Goal: Transaction & Acquisition: Book appointment/travel/reservation

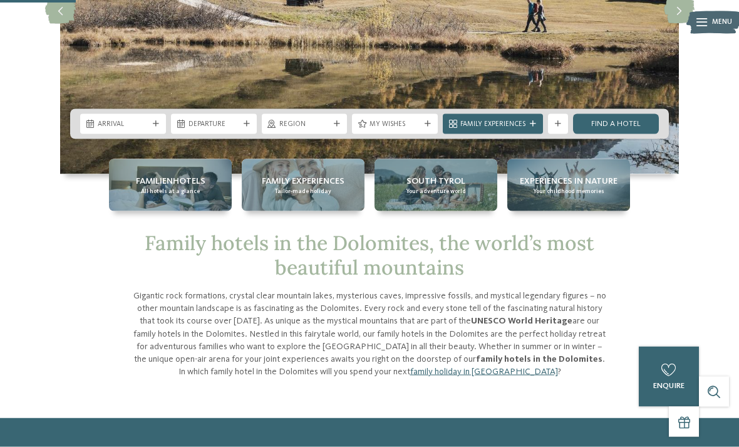
scroll to position [202, 0]
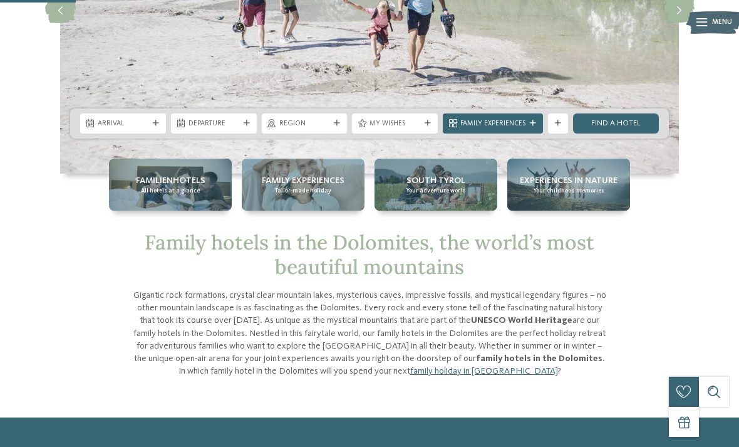
click at [475, 126] on span "Family Experiences" at bounding box center [492, 124] width 65 height 10
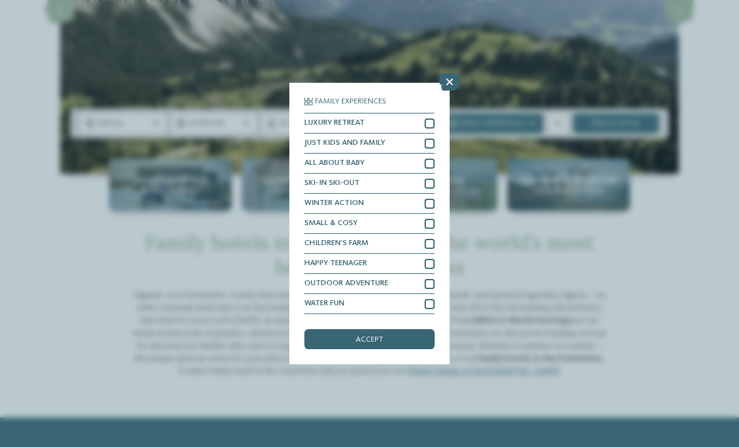
click at [423, 173] on div "SKI-IN SKI-OUT" at bounding box center [369, 183] width 130 height 20
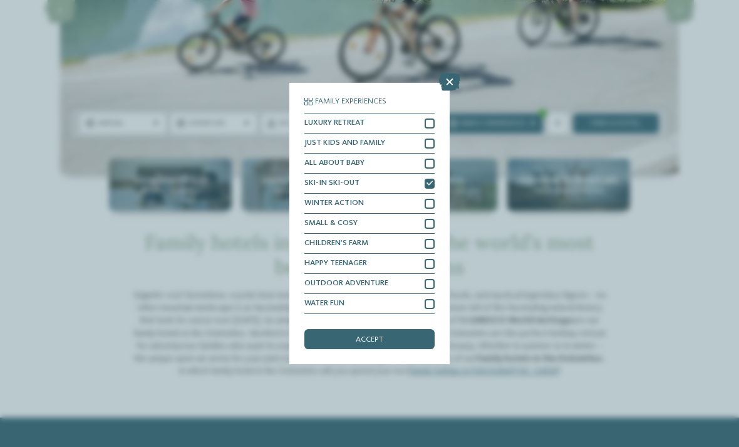
click at [327, 329] on div "accept" at bounding box center [369, 339] width 130 height 20
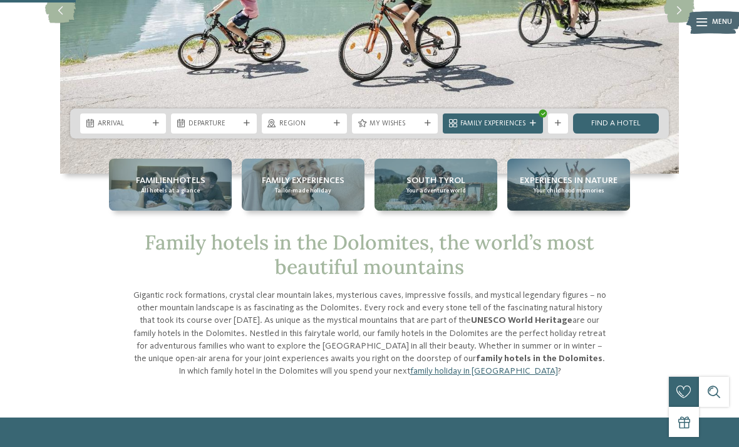
click at [283, 129] on div "Region" at bounding box center [305, 123] width 86 height 20
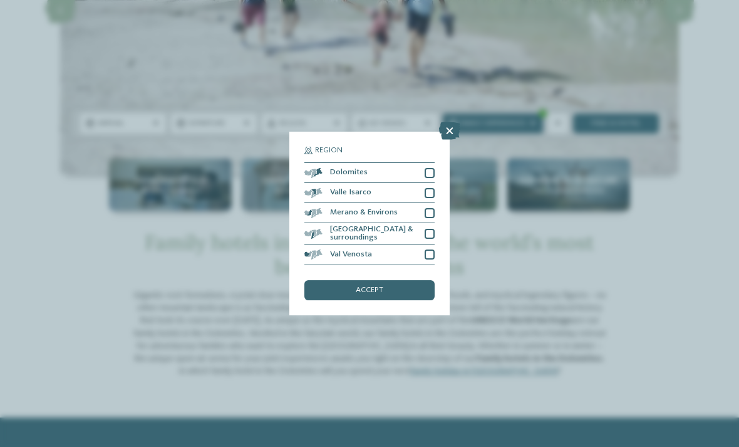
scroll to position [202, 0]
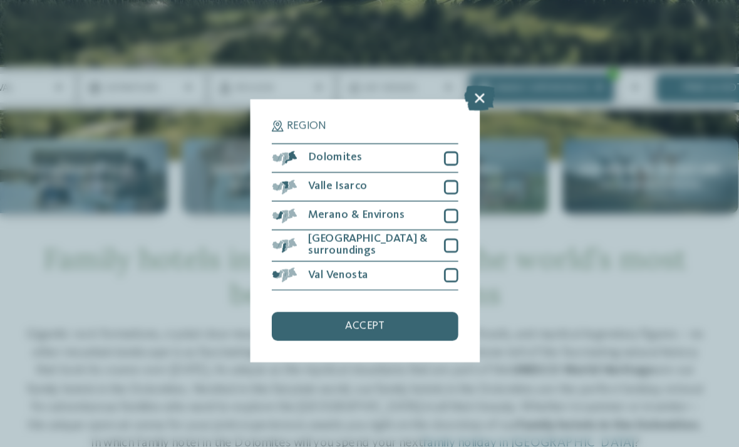
click at [306, 183] on div "Valle Isarco" at bounding box center [369, 193] width 130 height 20
click at [425, 229] on div at bounding box center [430, 234] width 10 height 10
click at [425, 249] on div at bounding box center [430, 254] width 10 height 10
click at [425, 208] on div at bounding box center [430, 213] width 10 height 10
click at [425, 168] on div at bounding box center [430, 173] width 10 height 10
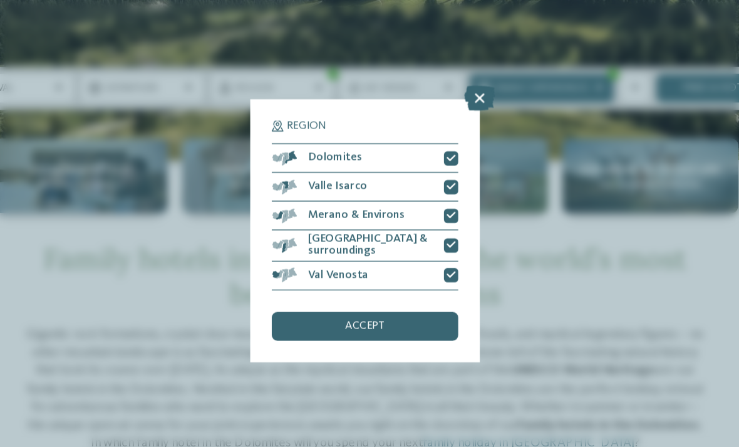
click at [356, 286] on span "accept" at bounding box center [370, 290] width 28 height 8
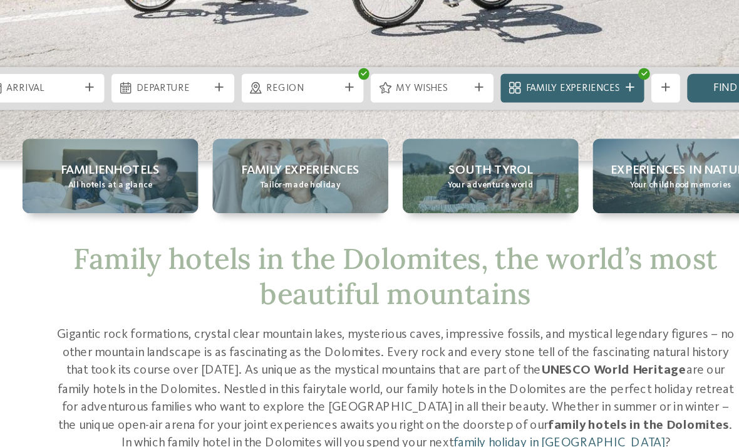
click at [370, 120] on span "My wishes" at bounding box center [395, 125] width 51 height 10
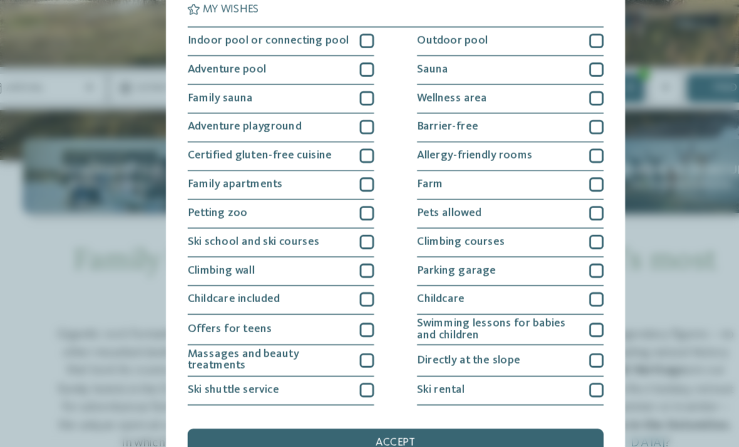
click at [344, 146] on div at bounding box center [349, 151] width 10 height 10
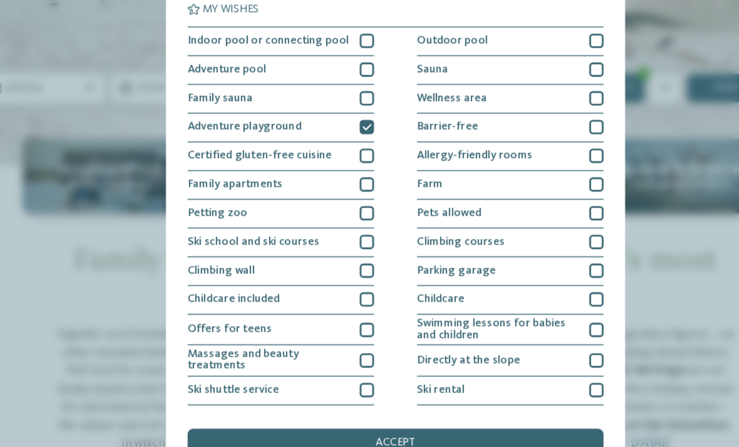
click at [344, 226] on div at bounding box center [349, 231] width 10 height 10
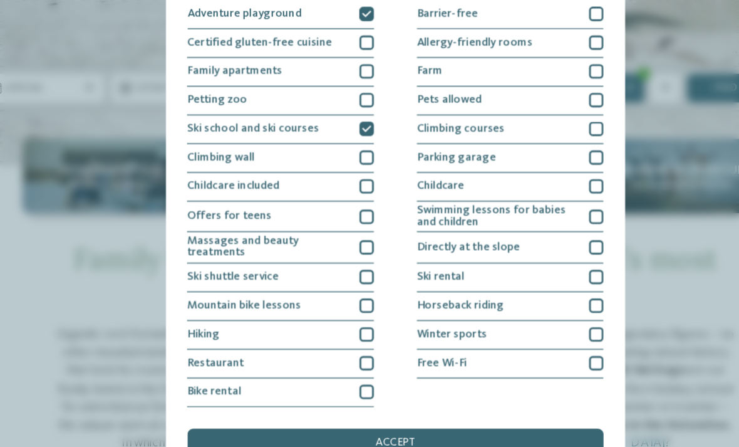
scroll to position [137, 0]
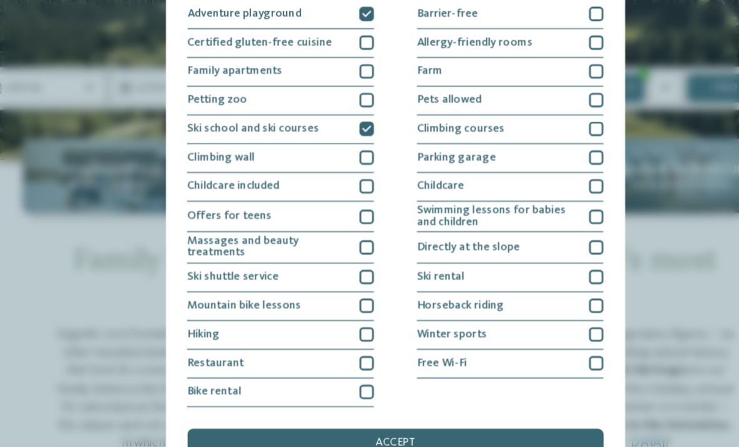
click at [344, 187] on div at bounding box center [349, 192] width 10 height 10
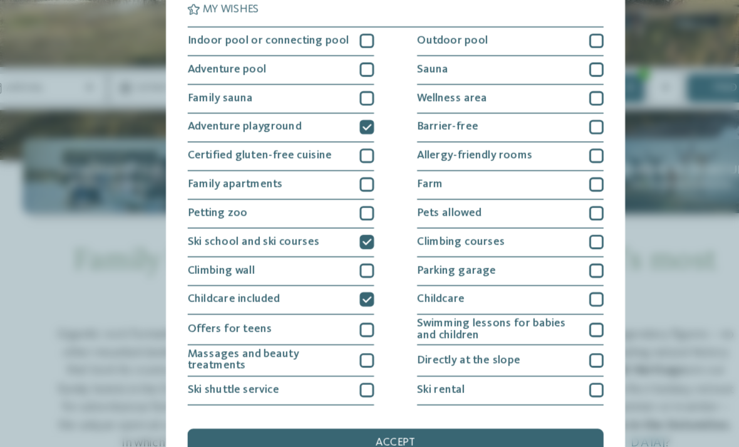
scroll to position [0, 0]
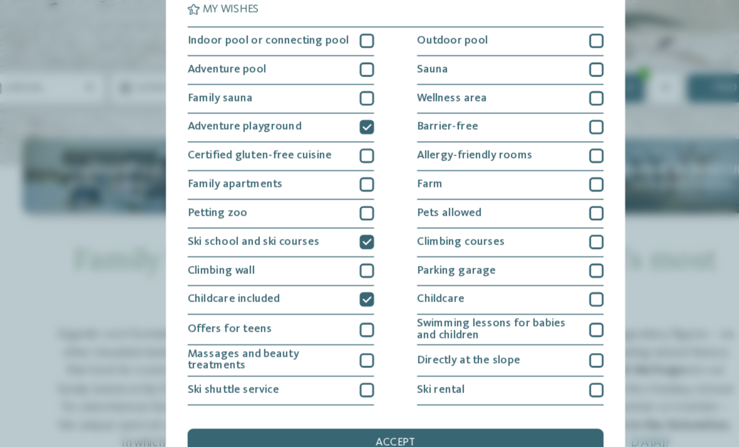
click at [224, 361] on div "accept" at bounding box center [369, 371] width 291 height 20
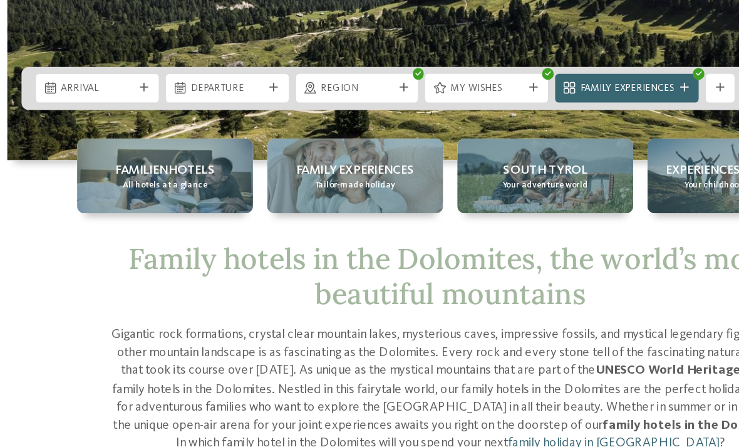
click at [98, 120] on span "Arrival" at bounding box center [123, 125] width 51 height 10
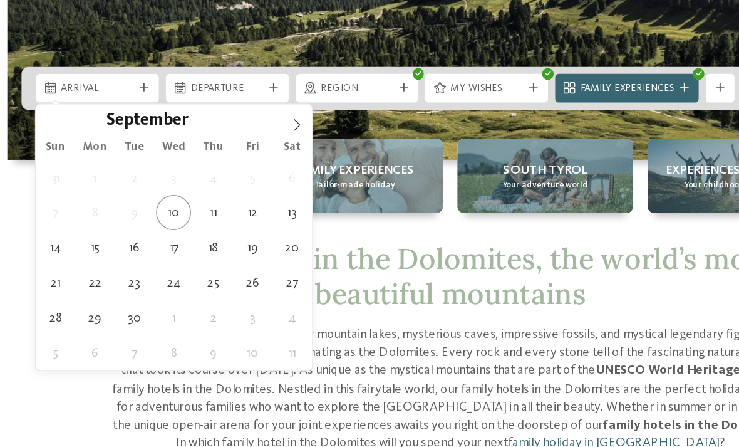
click at [252, 135] on span at bounding box center [262, 145] width 21 height 21
click at [258, 145] on icon at bounding box center [262, 149] width 9 height 9
type input "****"
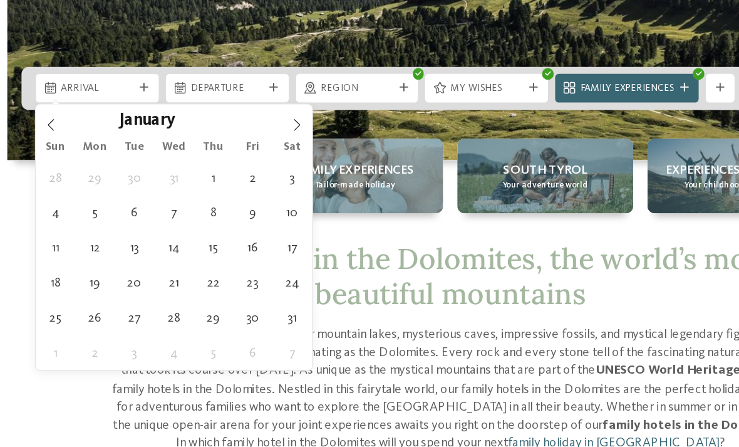
click at [258, 145] on icon at bounding box center [262, 149] width 9 height 9
type div "[DATE]"
type input "****"
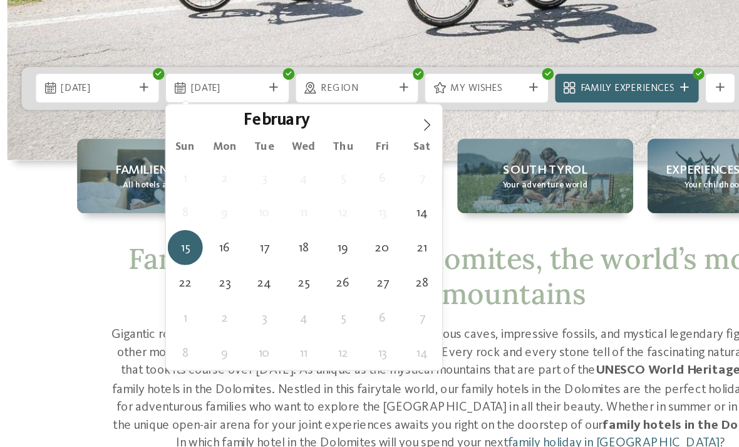
type div "[DATE]"
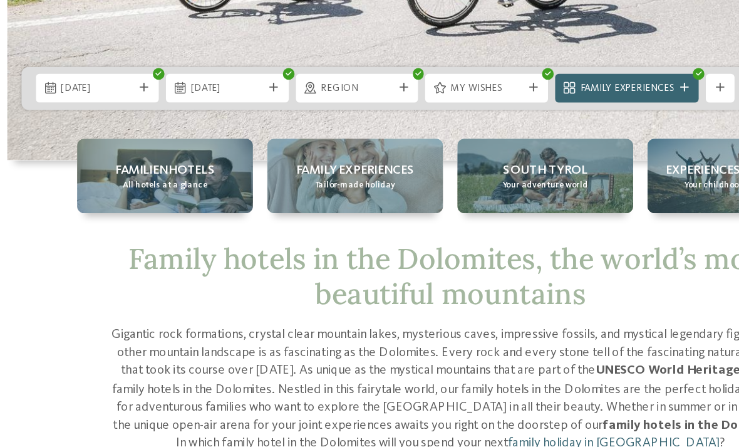
click at [284, 159] on div "Family Experiences Tailor-made holiday" at bounding box center [303, 185] width 123 height 52
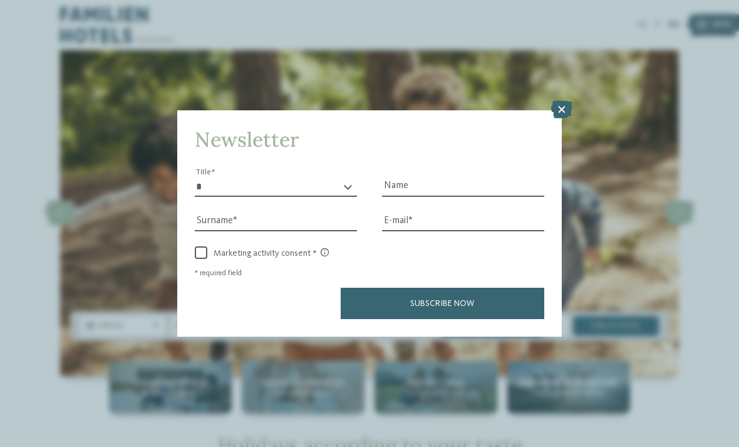
click at [555, 101] on icon at bounding box center [561, 110] width 21 height 18
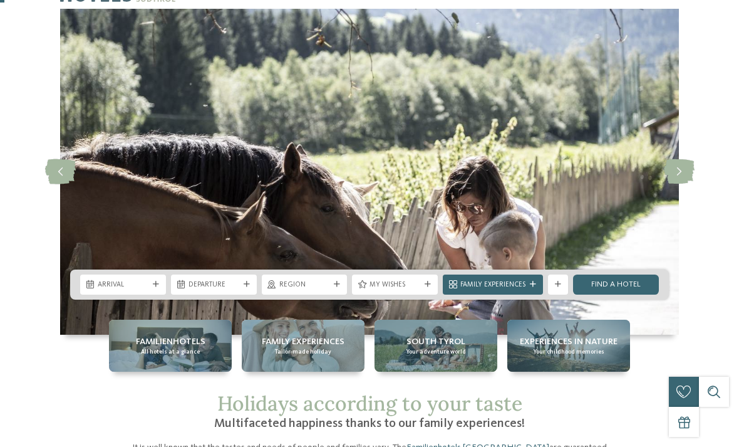
scroll to position [39, 0]
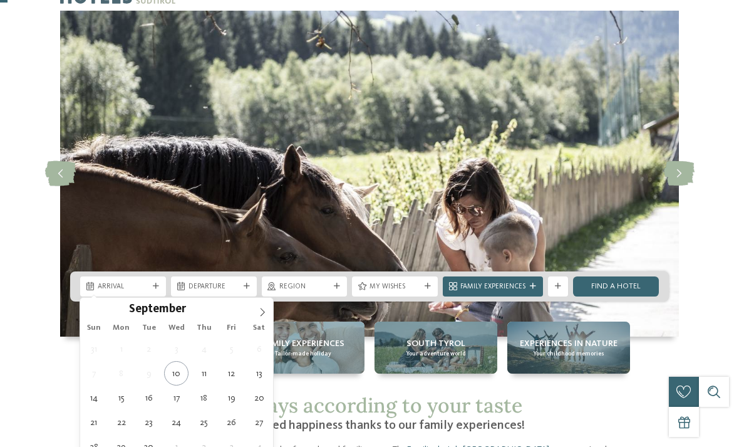
click at [261, 314] on icon at bounding box center [262, 312] width 9 height 9
click at [259, 308] on icon at bounding box center [262, 312] width 9 height 9
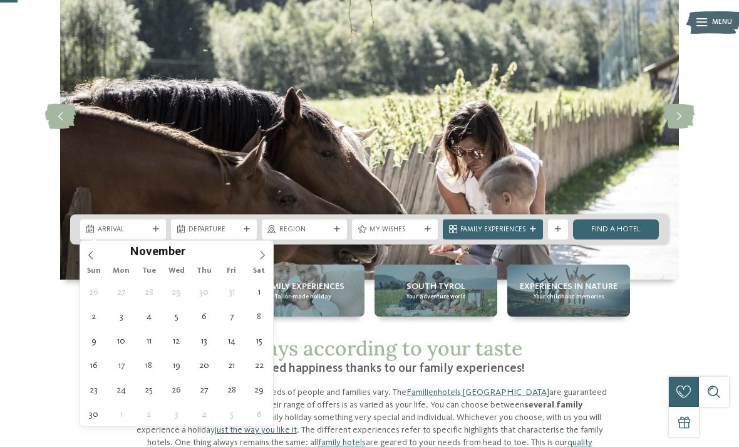
scroll to position [96, 0]
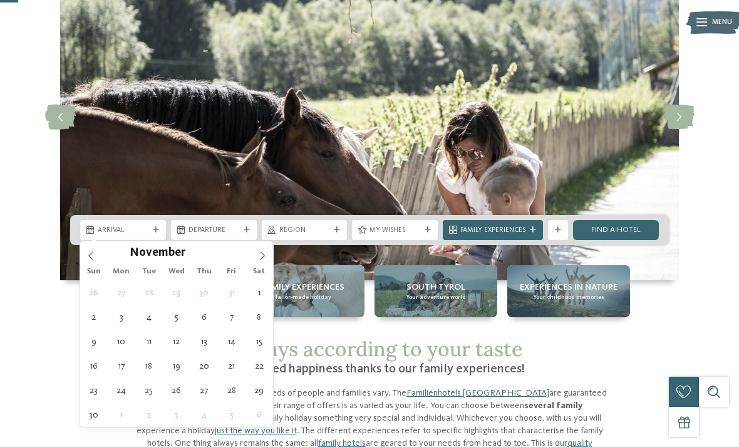
click at [260, 249] on span at bounding box center [262, 251] width 21 height 21
click at [261, 259] on icon at bounding box center [262, 255] width 9 height 9
type input "****"
click at [262, 255] on icon at bounding box center [262, 255] width 9 height 9
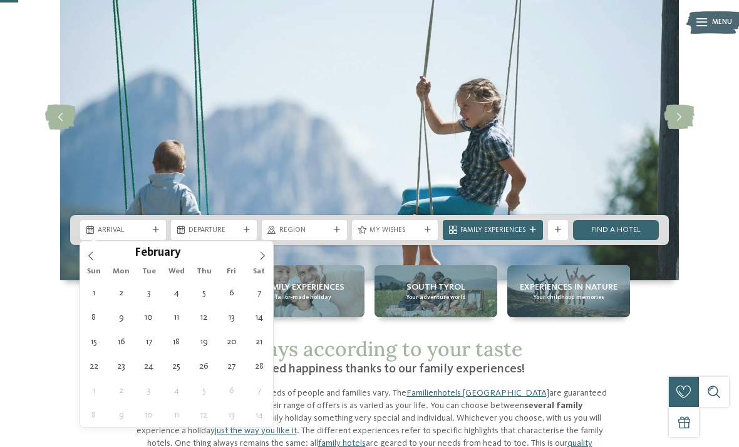
type div "[DATE]"
type input "****"
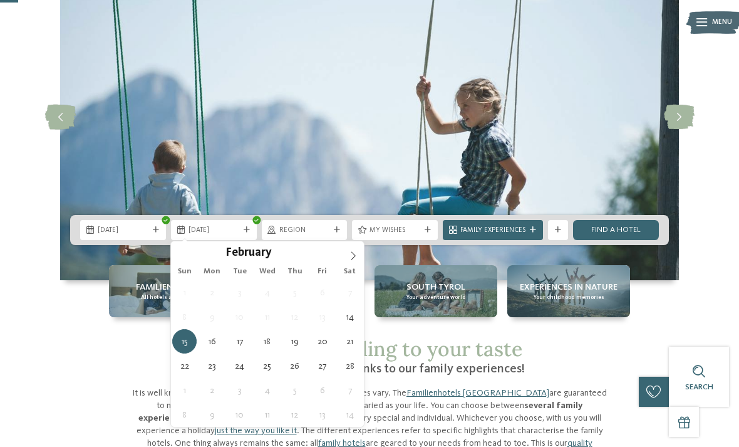
type div "[DATE]"
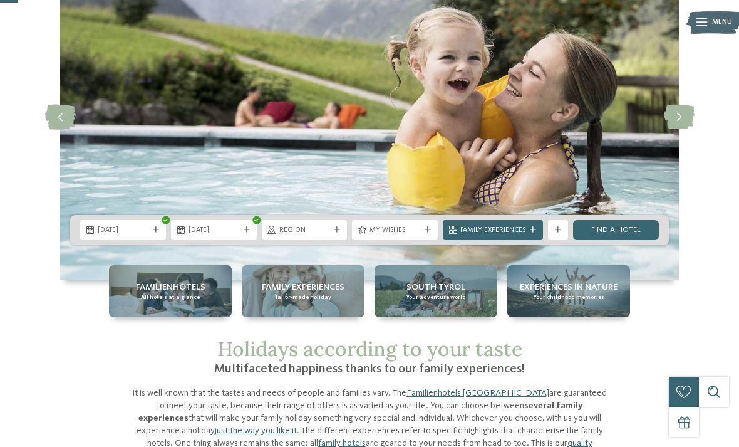
click at [371, 230] on span "My wishes" at bounding box center [395, 230] width 51 height 10
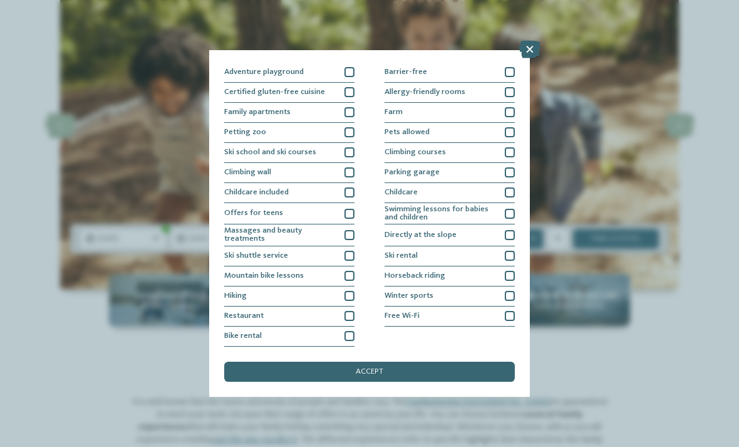
scroll to position [113, 0]
click at [506, 230] on div at bounding box center [510, 235] width 10 height 10
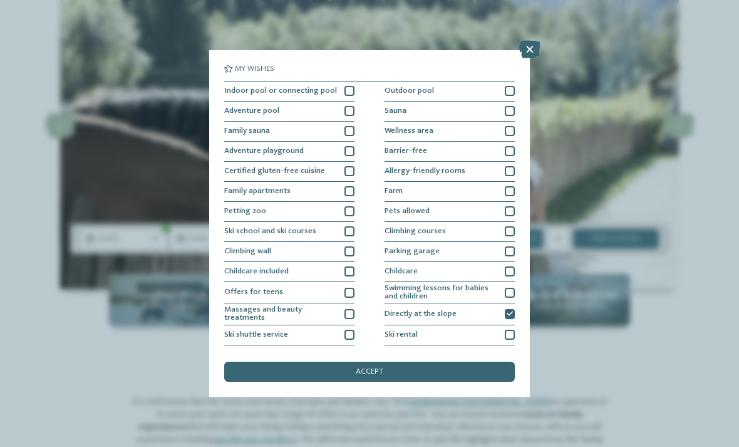
scroll to position [0, 0]
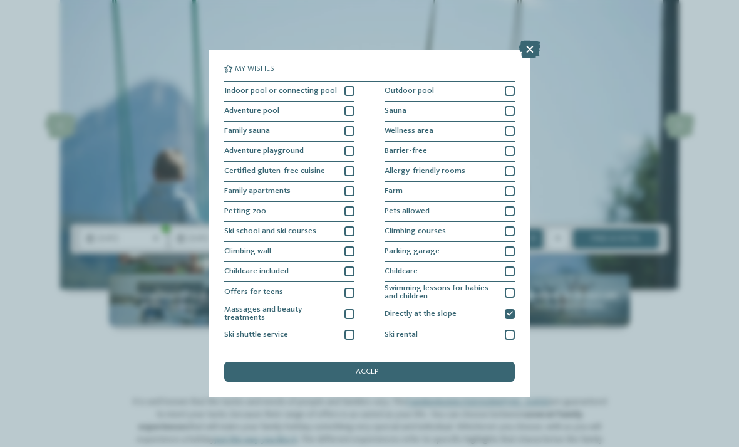
click at [347, 146] on div at bounding box center [349, 151] width 10 height 10
click at [254, 361] on div "accept" at bounding box center [369, 371] width 291 height 20
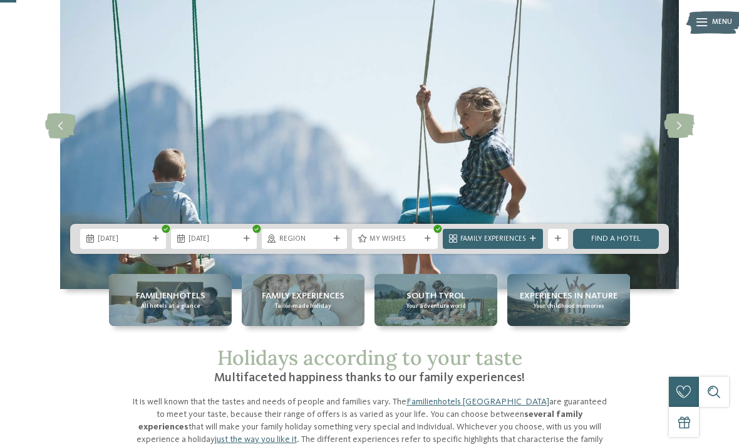
click at [301, 238] on span "Region" at bounding box center [304, 239] width 51 height 10
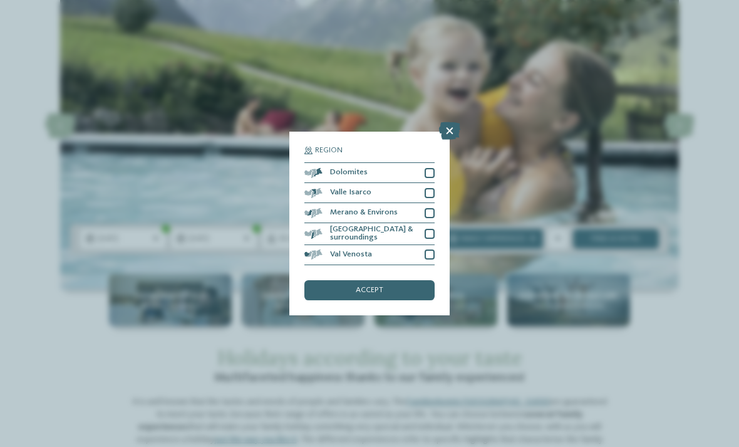
click at [425, 168] on div at bounding box center [430, 173] width 10 height 10
click at [322, 280] on div "accept" at bounding box center [369, 290] width 130 height 20
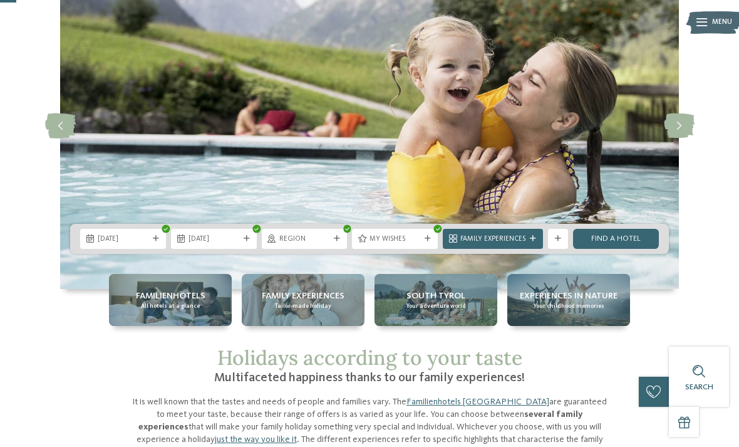
click at [485, 236] on span "Family Experiences" at bounding box center [492, 239] width 65 height 10
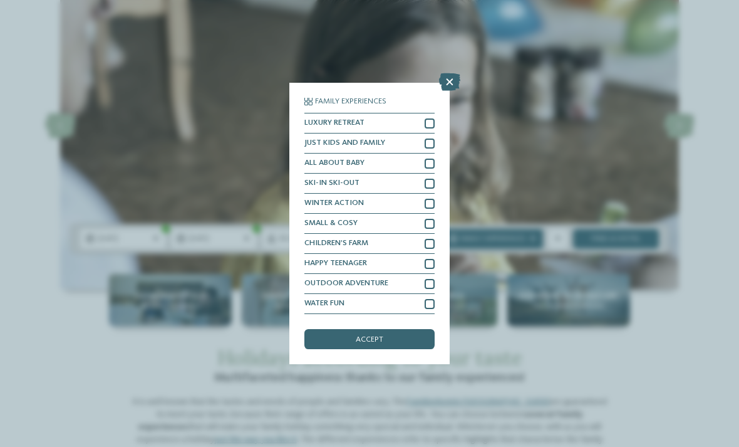
click at [426, 178] on div at bounding box center [430, 183] width 10 height 10
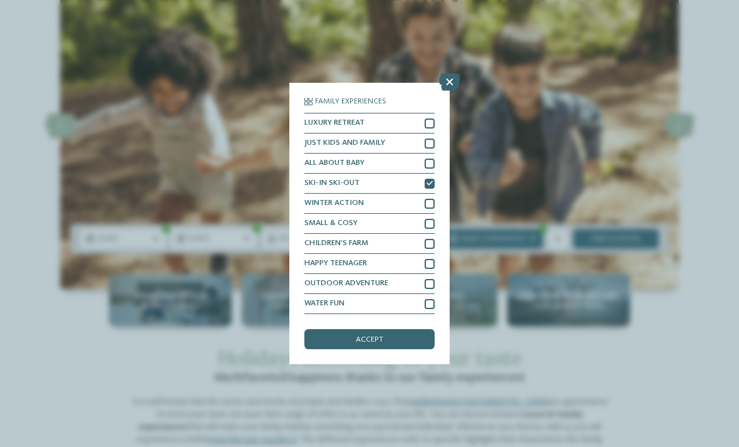
click at [426, 219] on div at bounding box center [430, 224] width 10 height 10
click at [330, 329] on div "accept" at bounding box center [369, 339] width 130 height 20
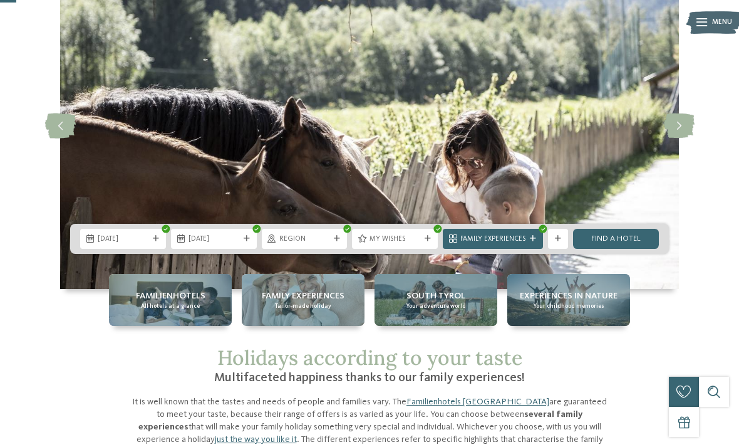
click at [597, 240] on link "Find a hotel" at bounding box center [616, 239] width 86 height 20
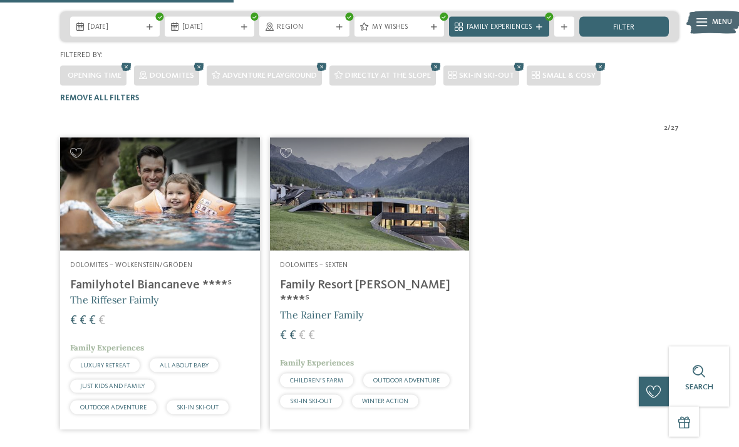
scroll to position [242, 0]
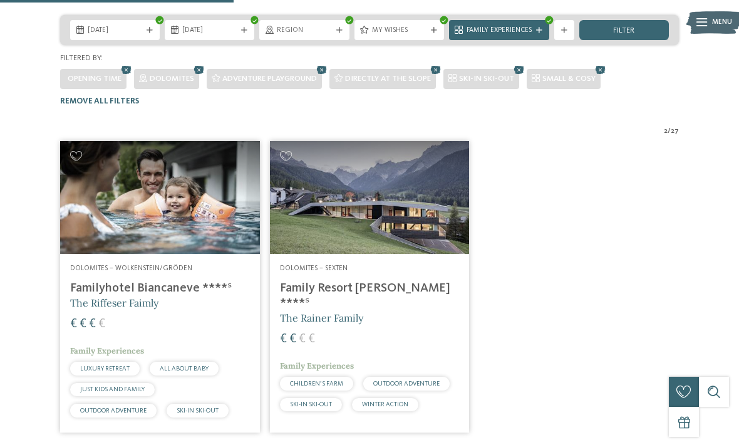
click at [321, 177] on img at bounding box center [370, 197] width 200 height 112
